Goal: Task Accomplishment & Management: Manage account settings

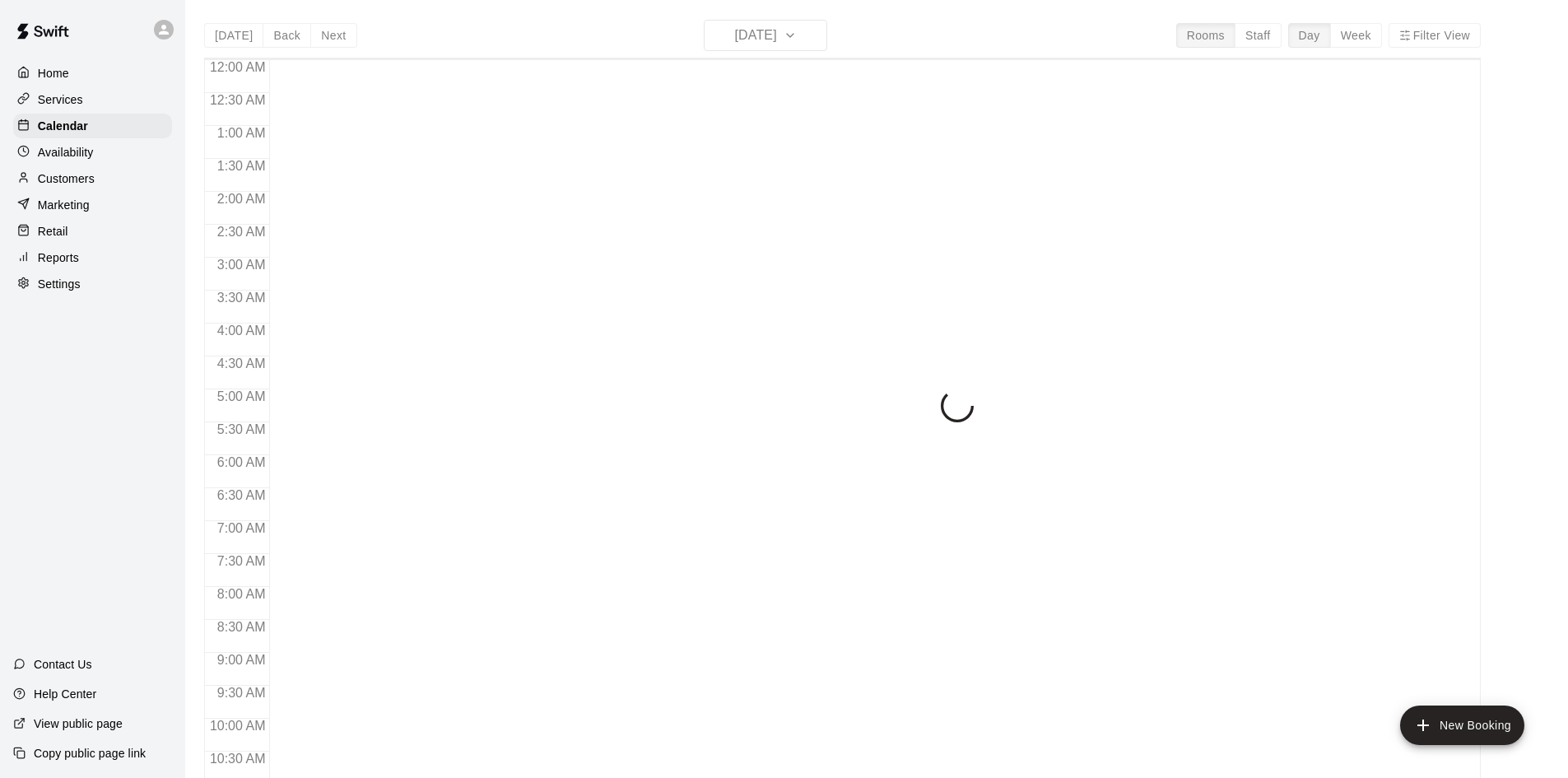
scroll to position [843, 0]
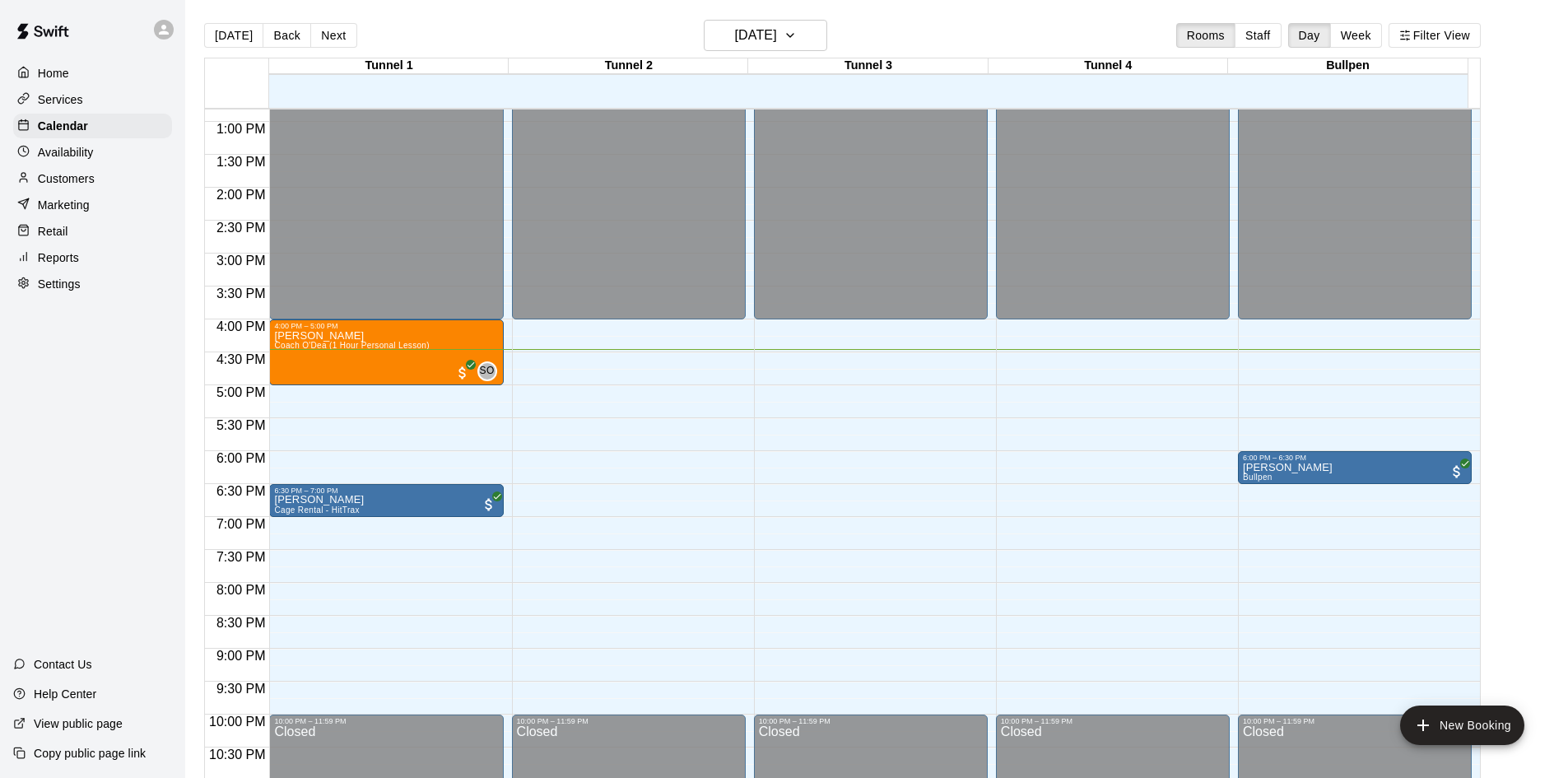
click at [82, 181] on p "Customers" at bounding box center [66, 179] width 57 height 17
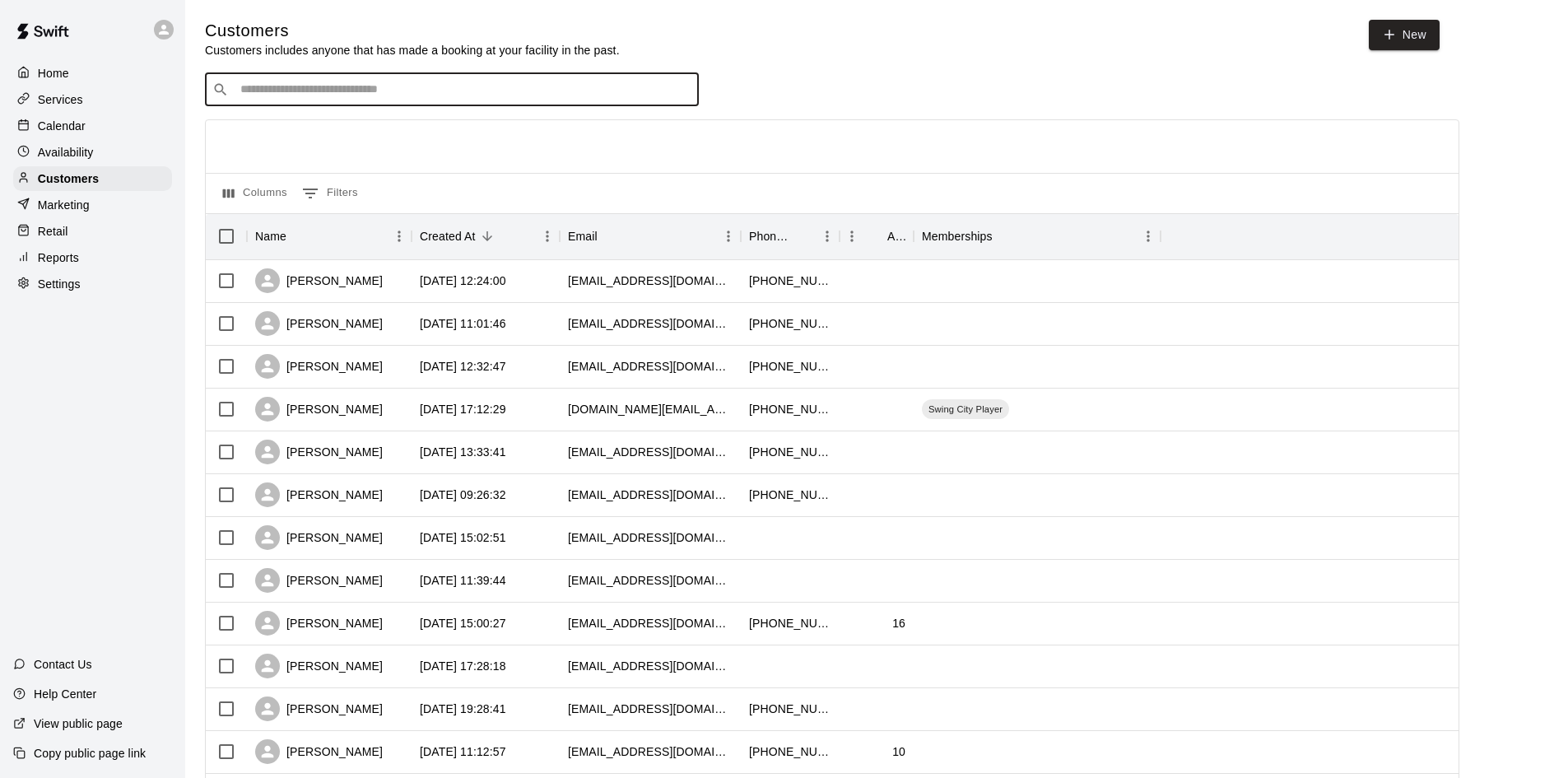
click at [289, 90] on input "Search customers by name or email" at bounding box center [463, 90] width 456 height 17
type input "*****"
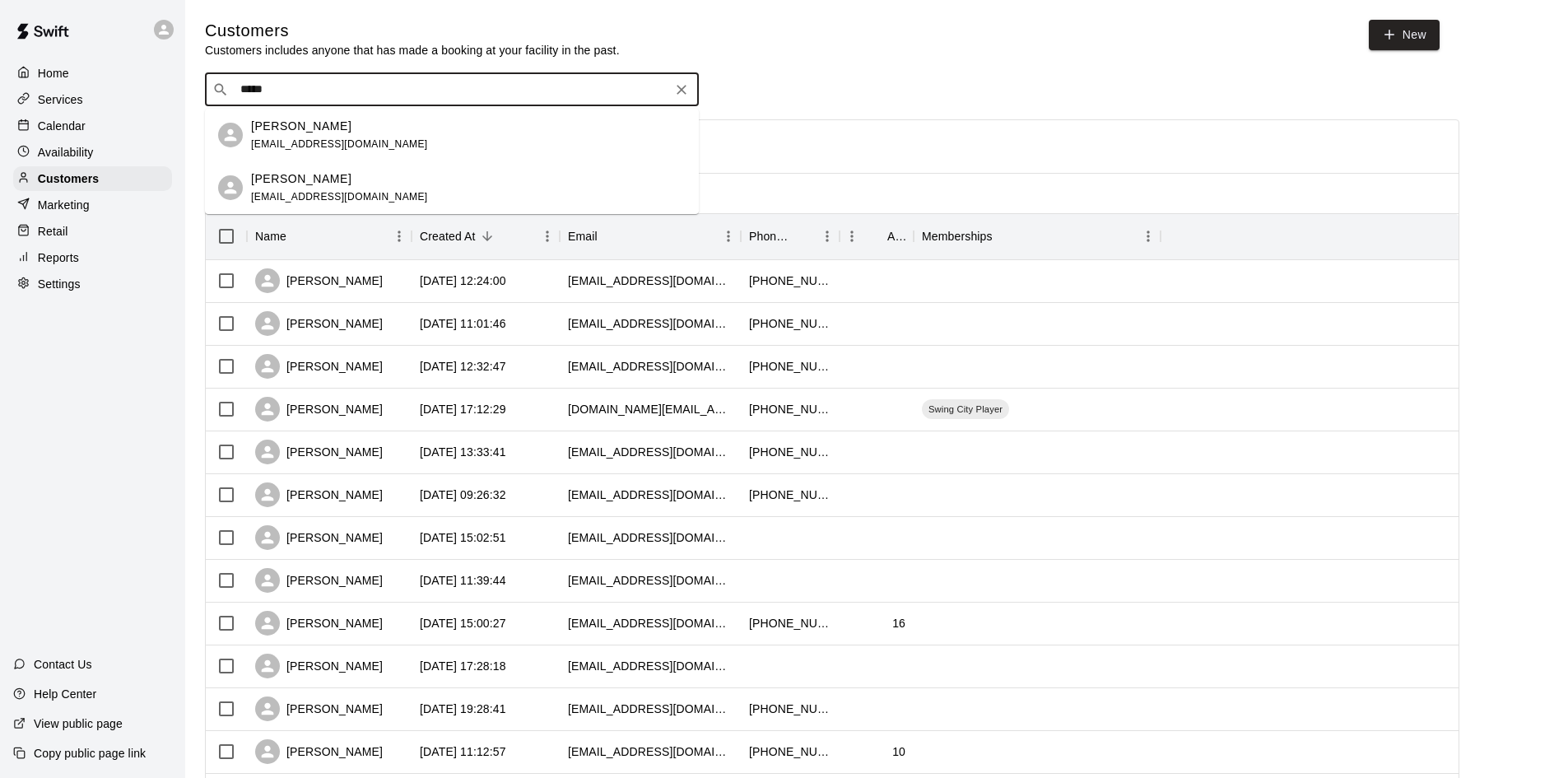
click at [310, 136] on div "[PERSON_NAME] [EMAIL_ADDRESS][DOMAIN_NAME]" at bounding box center [340, 135] width 177 height 35
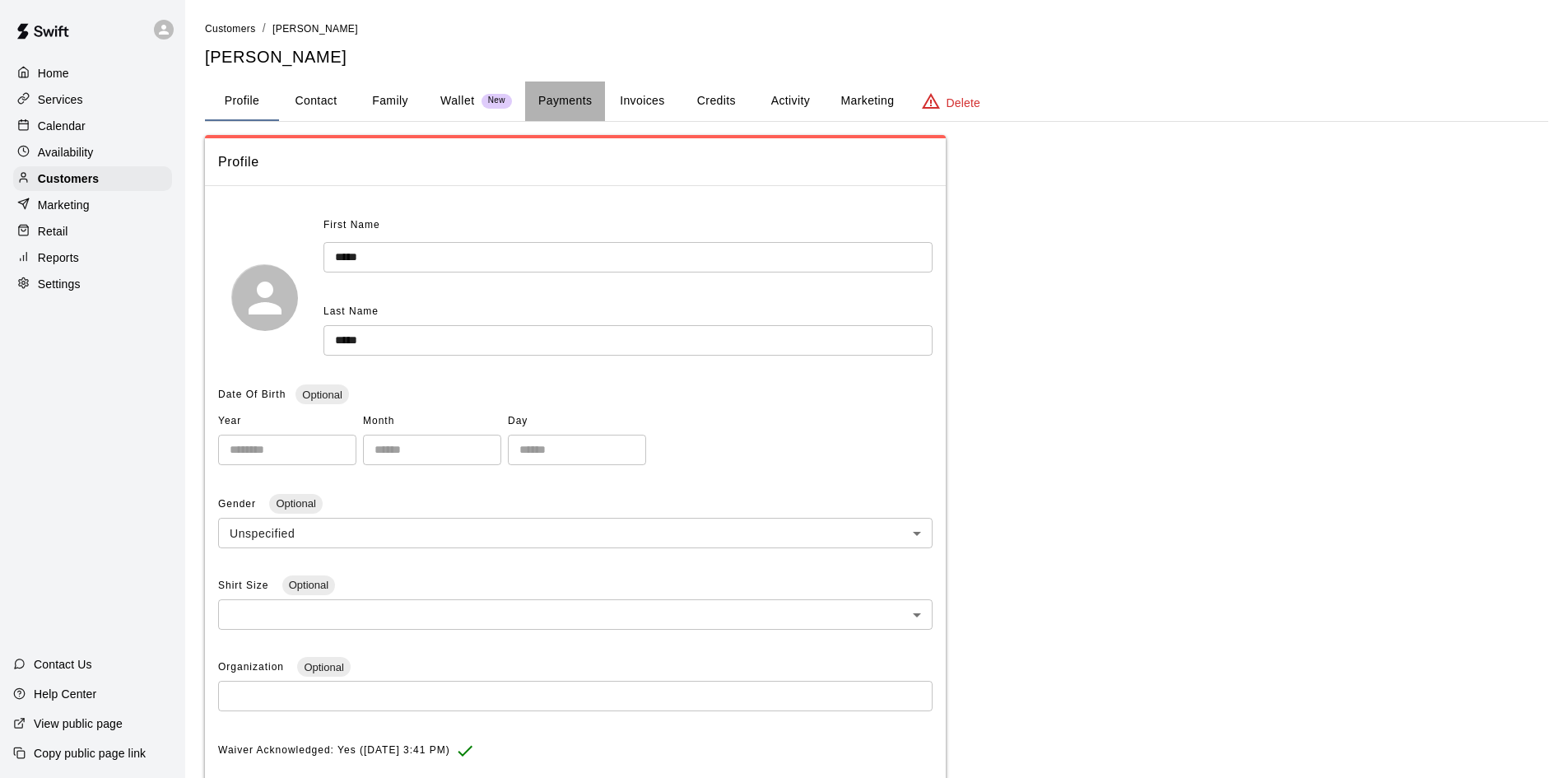
click at [565, 102] on button "Payments" at bounding box center [565, 101] width 80 height 39
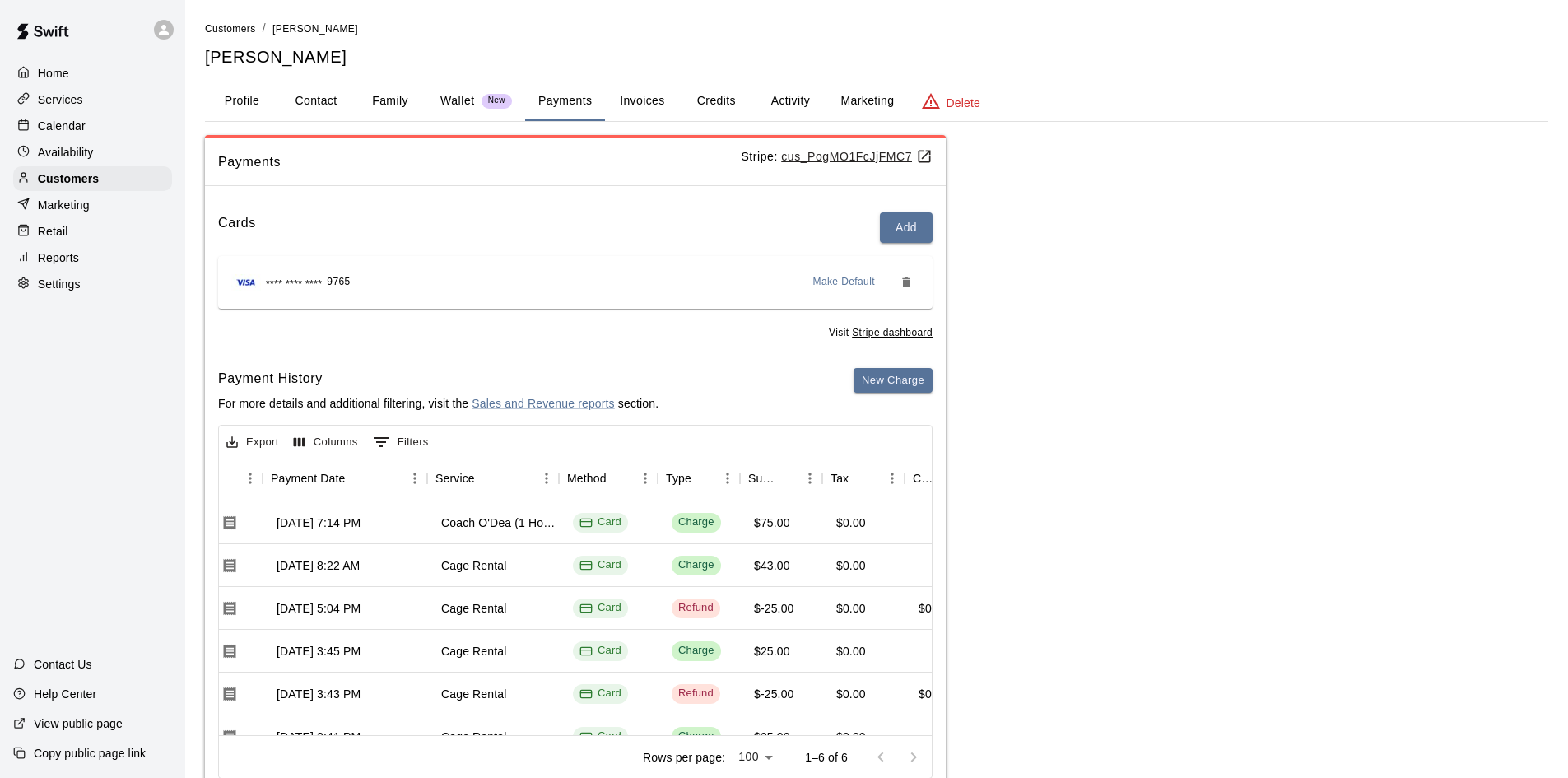
scroll to position [0, 167]
click at [466, 530] on div "Coach O'Dea (1 Hour Personal Lesson)" at bounding box center [493, 523] width 115 height 17
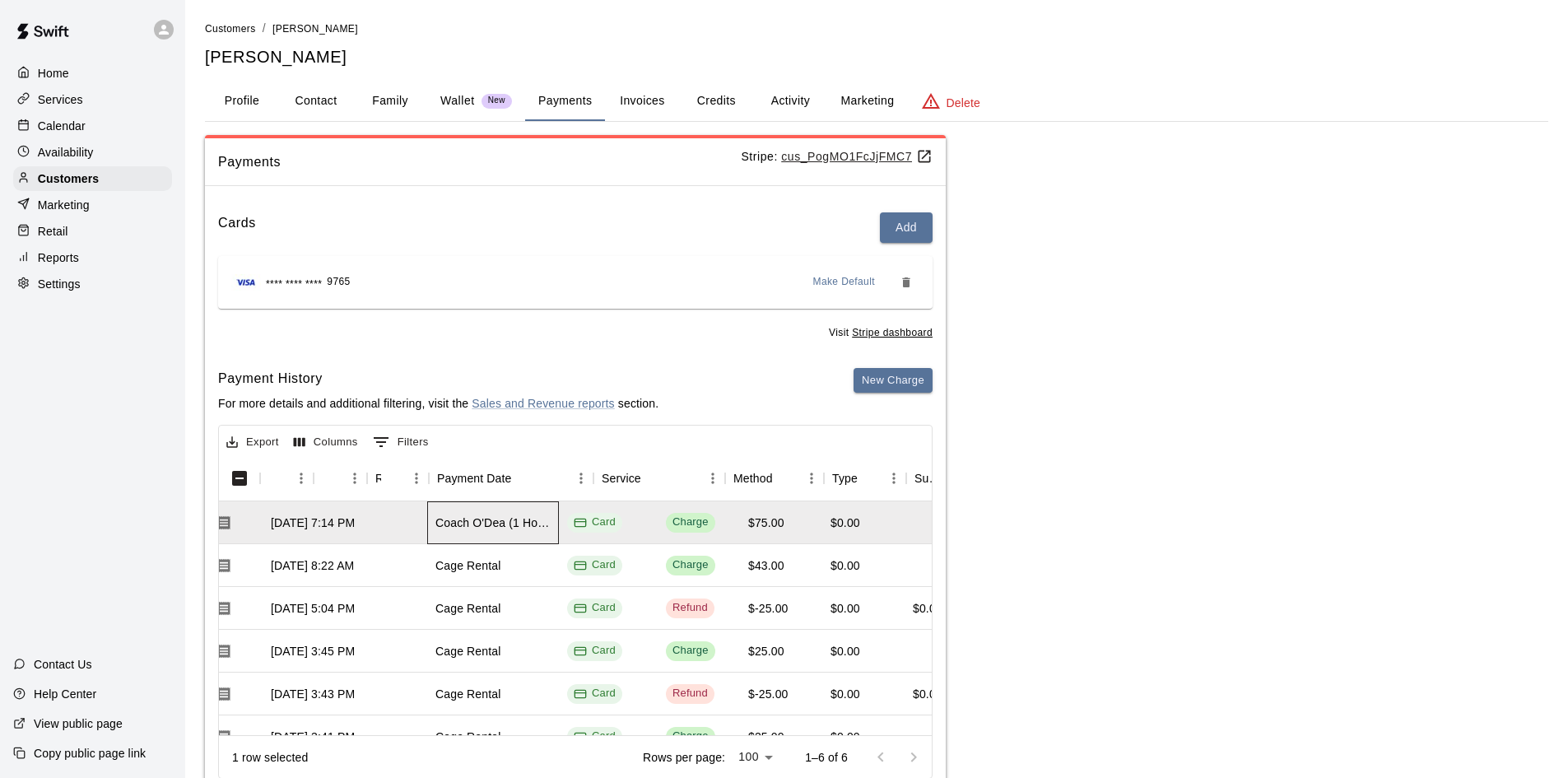
scroll to position [0, 0]
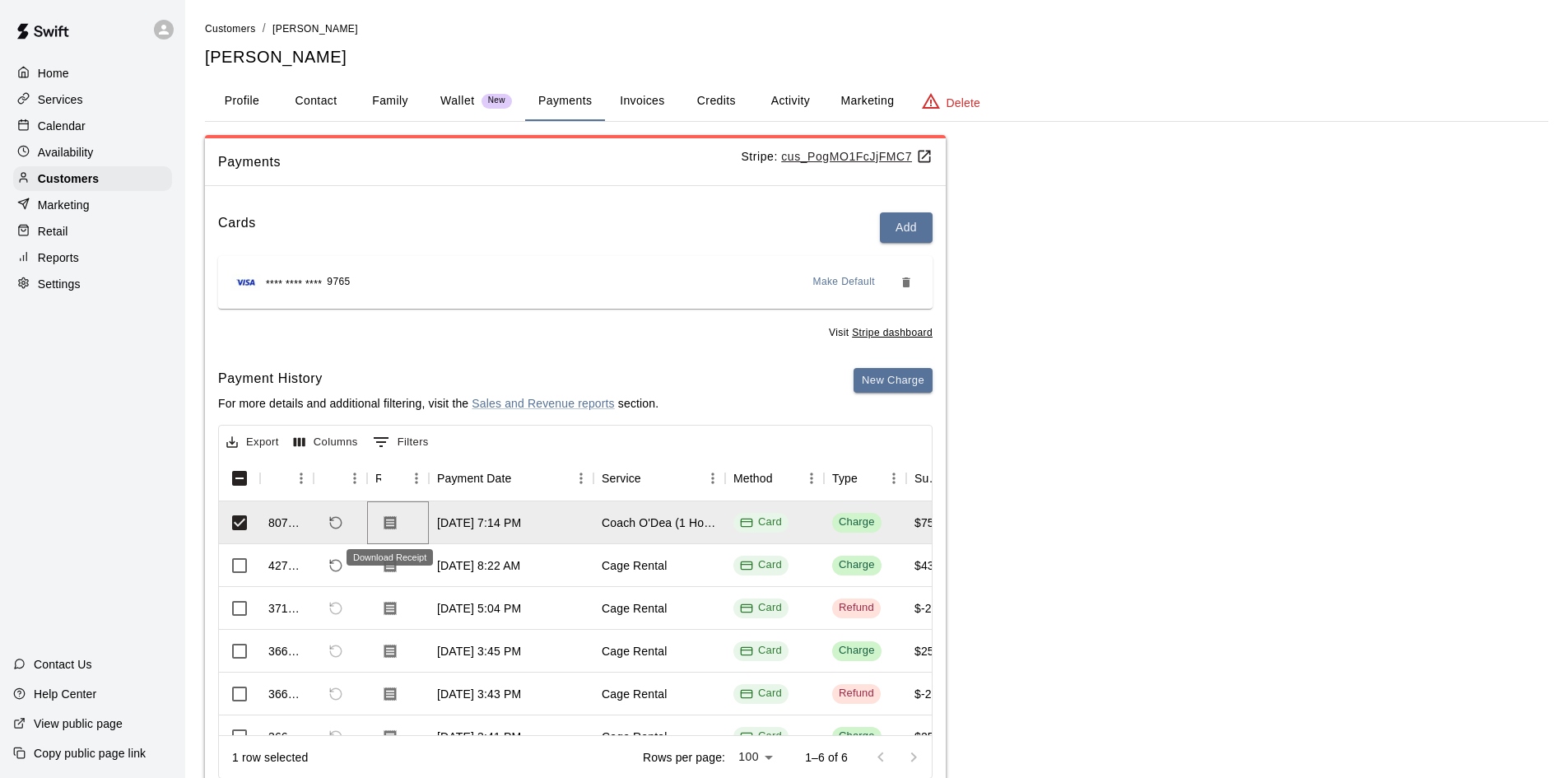
click at [388, 524] on icon "Download Receipt" at bounding box center [390, 522] width 12 height 14
